Goal: Task Accomplishment & Management: Use online tool/utility

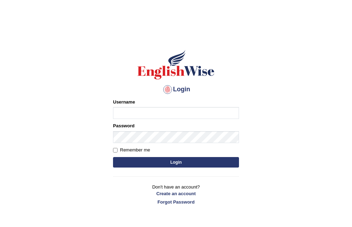
click at [135, 104] on div "Username" at bounding box center [176, 109] width 126 height 20
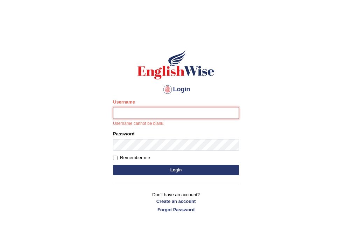
click at [134, 111] on input "Username" at bounding box center [176, 113] width 126 height 12
type input "Geekaur"
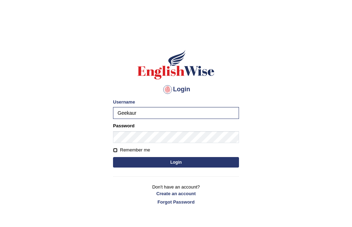
click at [113, 152] on input "Remember me" at bounding box center [115, 150] width 5 height 5
checkbox input "true"
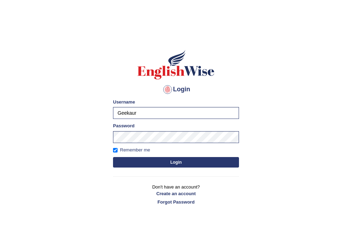
click at [133, 155] on form "Please fix the following errors: Username Geekaur Password Remember me Login" at bounding box center [176, 134] width 126 height 70
click at [138, 159] on button "Login" at bounding box center [176, 162] width 126 height 10
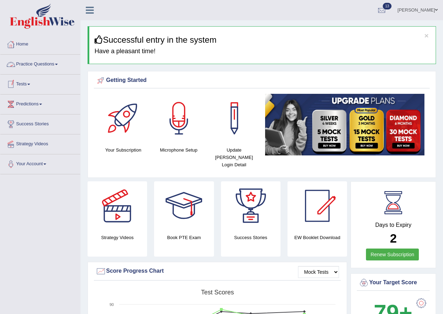
click at [29, 87] on link "Tests" at bounding box center [40, 83] width 80 height 17
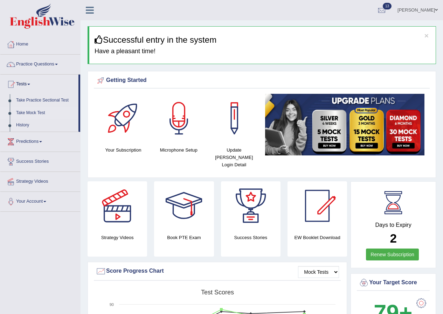
click at [31, 110] on link "Take Mock Test" at bounding box center [45, 113] width 65 height 13
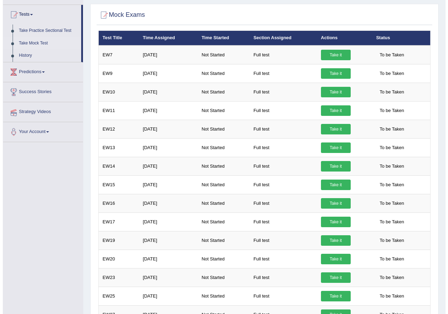
scroll to position [70, 0]
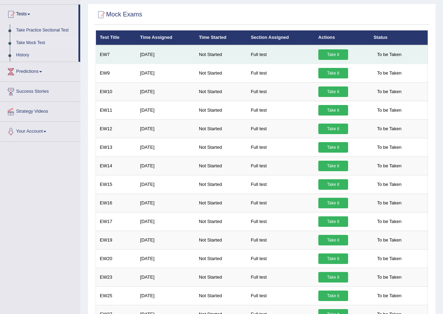
drag, startPoint x: 336, startPoint y: 46, endPoint x: 334, endPoint y: 50, distance: 4.2
click at [334, 50] on td "Take it" at bounding box center [341, 54] width 55 height 19
click at [328, 56] on link "Take it" at bounding box center [333, 54] width 30 height 10
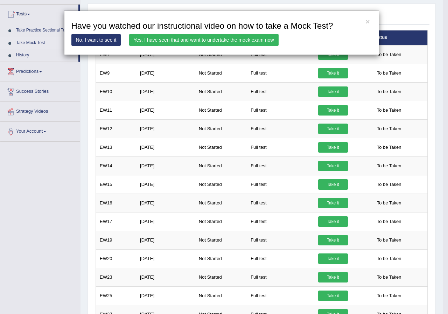
click at [218, 40] on link "Yes, I have seen that and want to undertake the mock exam now" at bounding box center [203, 40] width 149 height 12
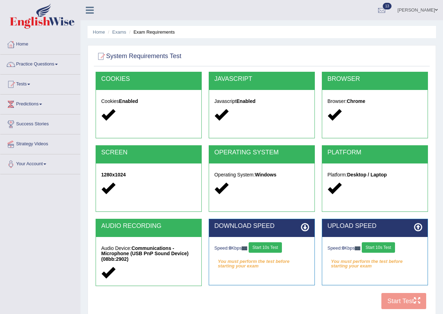
click at [272, 246] on button "Start 10s Test" at bounding box center [264, 247] width 33 height 10
click at [374, 247] on button "Start 10s Test" at bounding box center [377, 247] width 33 height 10
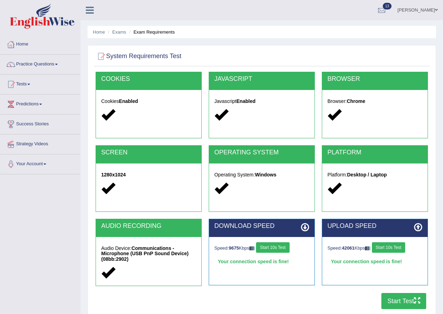
click at [416, 299] on icon "button" at bounding box center [417, 300] width 6 height 6
click at [27, 85] on link "Tests" at bounding box center [40, 83] width 80 height 17
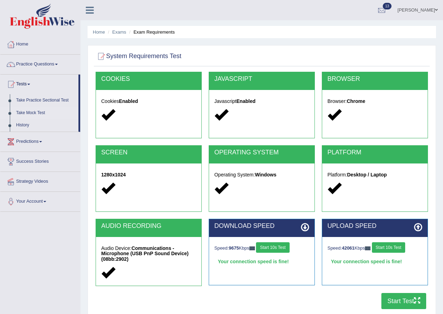
click at [27, 110] on link "Take Mock Test" at bounding box center [45, 113] width 65 height 13
